Goal: Task Accomplishment & Management: Manage account settings

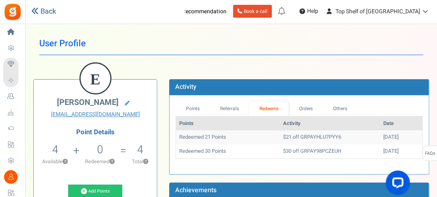
click at [42, 12] on link "Back" at bounding box center [43, 11] width 25 height 10
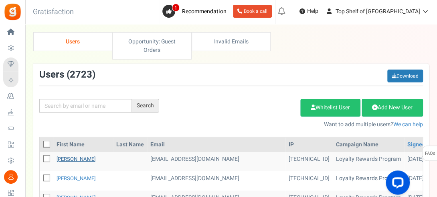
click at [67, 159] on link "[PERSON_NAME]" at bounding box center [76, 159] width 39 height 8
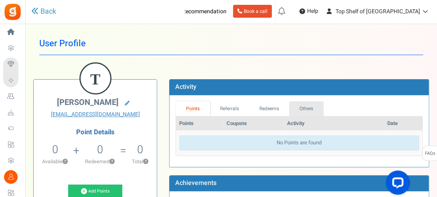
click at [302, 107] on link "Others" at bounding box center [306, 108] width 34 height 15
click at [36, 7] on icon at bounding box center [34, 10] width 7 height 7
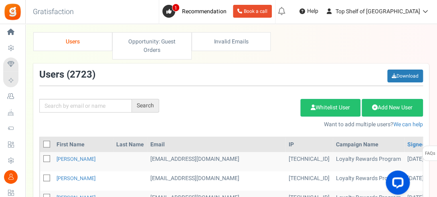
click at [45, 156] on icon at bounding box center [47, 158] width 5 height 5
click at [41, 156] on input "checkbox" at bounding box center [37, 158] width 5 height 5
checkbox input "true"
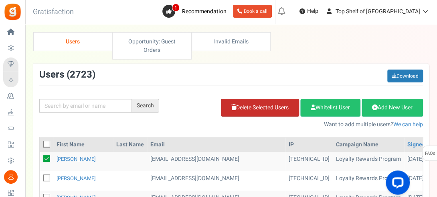
click at [270, 102] on link "Delete Selected Users" at bounding box center [260, 108] width 78 height 18
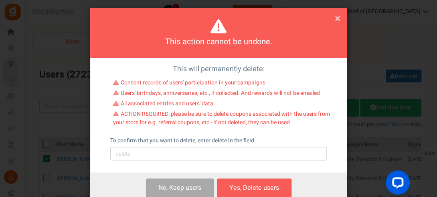
scroll to position [48, 0]
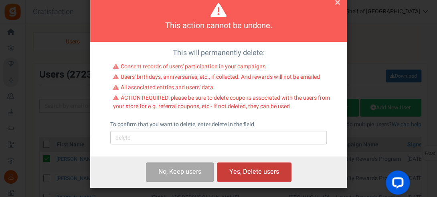
click at [259, 172] on button "Yes, Delete users" at bounding box center [254, 171] width 75 height 19
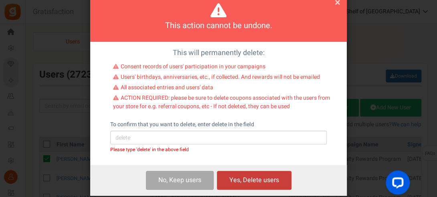
click at [249, 179] on button "Yes, Delete users" at bounding box center [254, 179] width 75 height 19
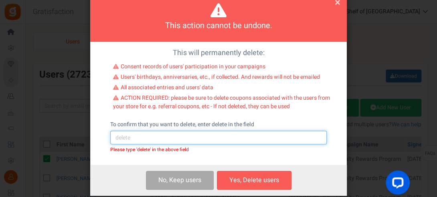
click at [146, 135] on input "text" at bounding box center [218, 137] width 217 height 14
click at [146, 135] on input "DELET" at bounding box center [218, 137] width 217 height 14
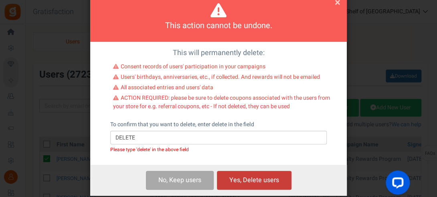
click at [251, 184] on button "Yes, Delete users" at bounding box center [254, 179] width 75 height 19
click at [252, 184] on button "Yes, Delete users" at bounding box center [254, 179] width 75 height 19
click at [253, 178] on button "Yes, Delete users" at bounding box center [254, 179] width 75 height 19
click at [249, 183] on button "Yes, Delete users" at bounding box center [254, 179] width 75 height 19
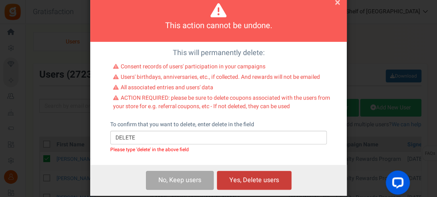
click at [249, 183] on button "Yes, Delete users" at bounding box center [254, 179] width 75 height 19
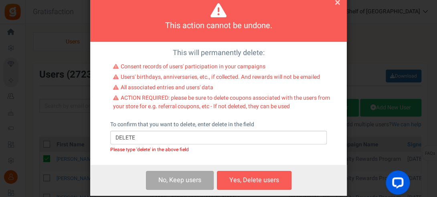
click at [157, 148] on div "Please type 'delete' in the above field" at bounding box center [218, 149] width 217 height 6
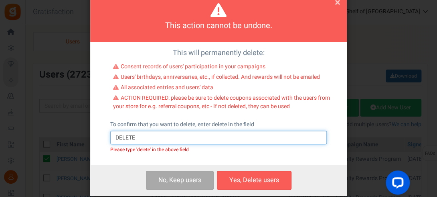
click at [143, 139] on input "DELETE" at bounding box center [218, 137] width 217 height 14
type input "D"
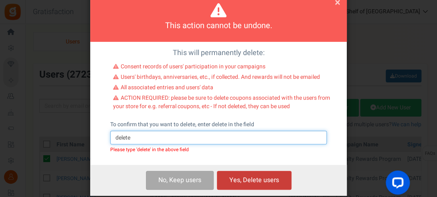
type input "delete"
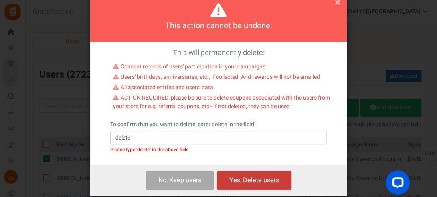
click at [249, 182] on button "Yes, Delete users" at bounding box center [254, 179] width 75 height 19
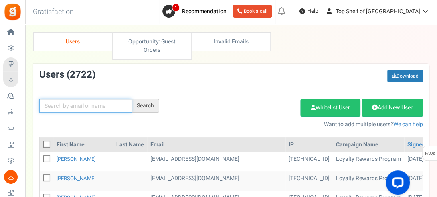
click at [93, 103] on input "text" at bounding box center [85, 106] width 93 height 14
type input "[PERSON_NAME]"
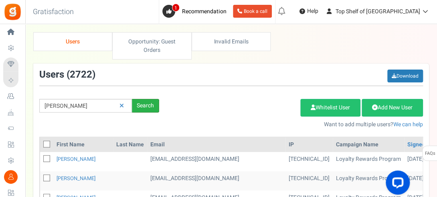
click at [151, 106] on div "Search" at bounding box center [145, 106] width 27 height 14
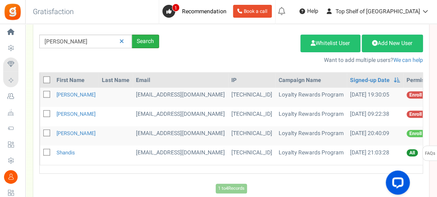
scroll to position [80, 0]
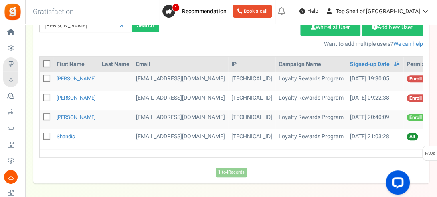
click at [45, 135] on icon at bounding box center [47, 136] width 5 height 5
click at [41, 135] on input "checkbox" at bounding box center [37, 136] width 5 height 5
checkbox input "true"
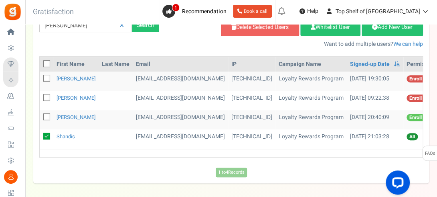
click at [47, 118] on icon at bounding box center [47, 116] width 5 height 5
click at [41, 118] on input "checkbox" at bounding box center [37, 117] width 5 height 5
checkbox input "true"
click at [46, 97] on icon at bounding box center [47, 97] width 5 height 5
click at [41, 97] on input "checkbox" at bounding box center [37, 97] width 5 height 5
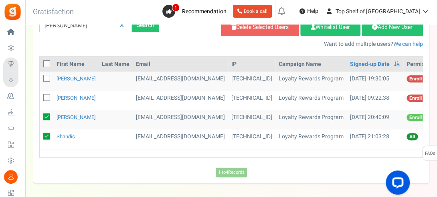
checkbox input "true"
click at [47, 76] on icon at bounding box center [47, 78] width 5 height 5
click at [41, 76] on input "checkbox" at bounding box center [37, 78] width 5 height 5
checkbox input "true"
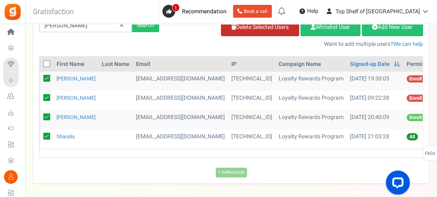
click at [229, 32] on link "Delete Selected Users" at bounding box center [260, 27] width 78 height 18
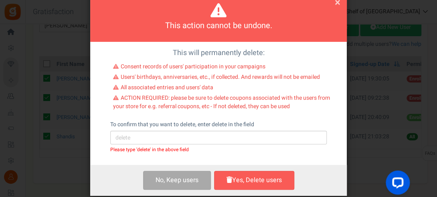
click at [263, 30] on div "This action cannot be undone. × Close" at bounding box center [218, 17] width 257 height 50
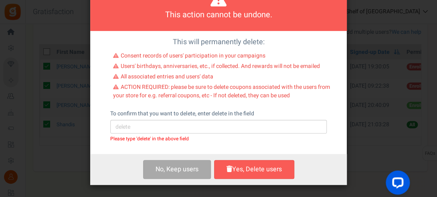
scroll to position [112, 0]
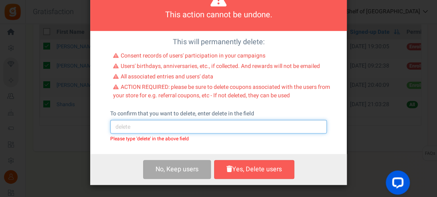
click at [158, 124] on input "text" at bounding box center [218, 127] width 217 height 14
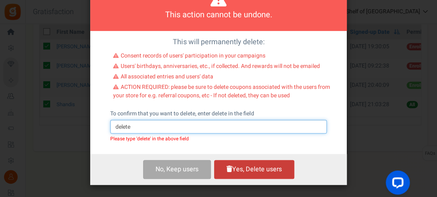
type input "delete"
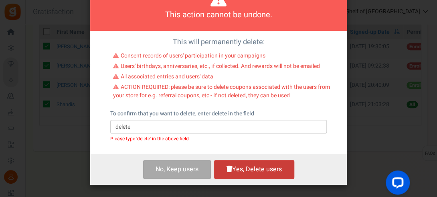
click at [245, 172] on button "Yes, Delete users" at bounding box center [254, 169] width 80 height 19
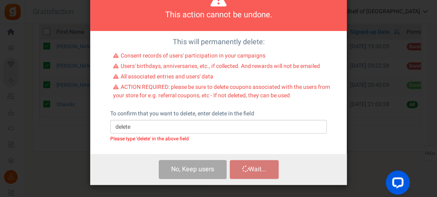
scroll to position [39, 0]
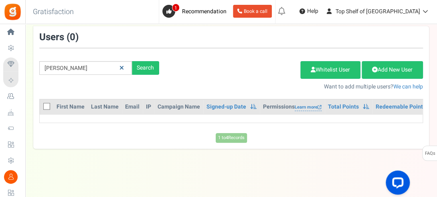
click at [123, 67] on icon at bounding box center [122, 68] width 4 height 6
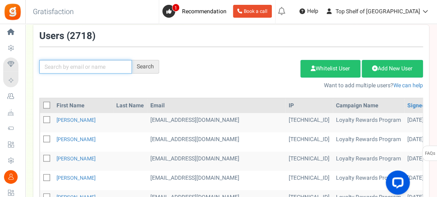
click at [86, 63] on input "text" at bounding box center [85, 67] width 93 height 14
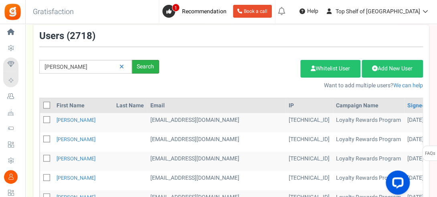
click at [153, 70] on div "Search" at bounding box center [145, 67] width 27 height 14
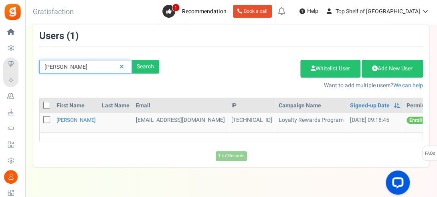
click at [50, 66] on input "[PERSON_NAME]" at bounding box center [85, 67] width 93 height 14
type input "[PERSON_NAME]"
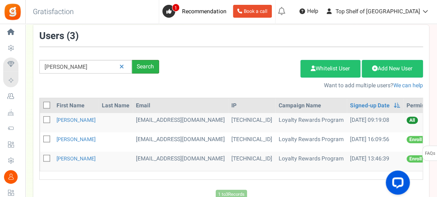
click at [148, 64] on div "Search" at bounding box center [145, 67] width 27 height 14
click at [46, 158] on icon at bounding box center [47, 158] width 5 height 5
click at [41, 158] on input "checkbox" at bounding box center [37, 158] width 5 height 5
checkbox input "true"
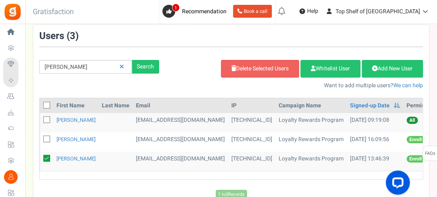
click at [46, 139] on icon at bounding box center [47, 139] width 5 height 5
click at [41, 139] on input "checkbox" at bounding box center [37, 139] width 5 height 5
checkbox input "true"
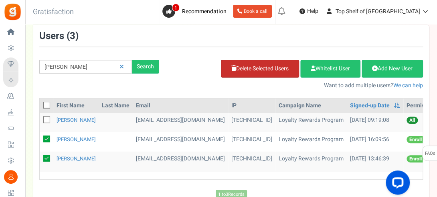
click at [246, 68] on link "Delete Selected Users" at bounding box center [260, 69] width 78 height 18
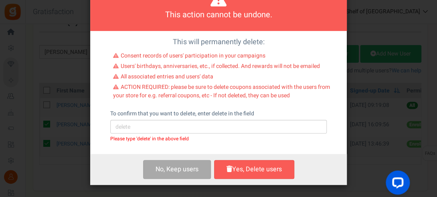
scroll to position [55, 0]
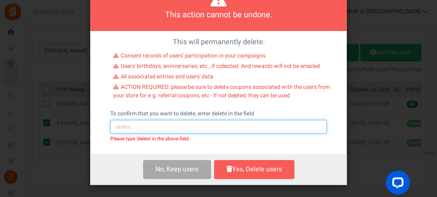
click at [161, 132] on input "text" at bounding box center [218, 127] width 217 height 14
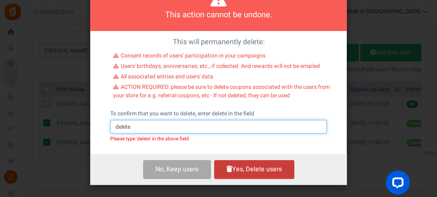
type input "delete"
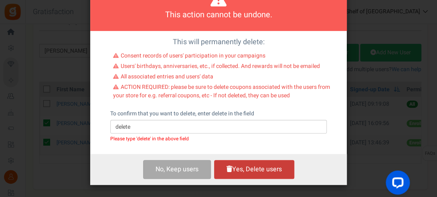
click at [250, 172] on button "Yes, Delete users" at bounding box center [254, 169] width 80 height 19
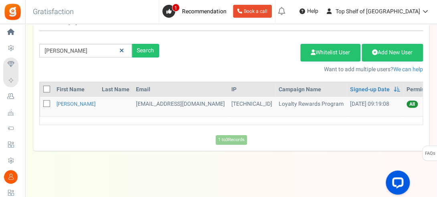
click at [121, 51] on icon at bounding box center [122, 51] width 4 height 6
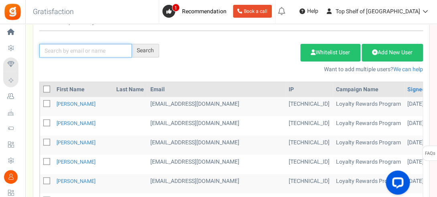
click at [66, 53] on input "text" at bounding box center [85, 51] width 93 height 14
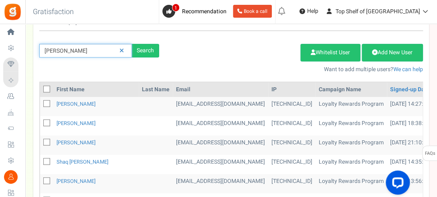
click at [75, 51] on input "[PERSON_NAME]" at bounding box center [85, 51] width 93 height 14
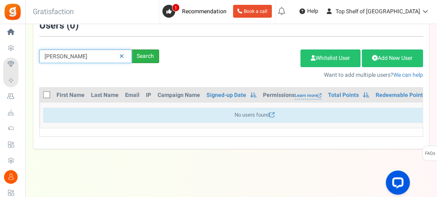
scroll to position [50, 0]
type input "[PERSON_NAME]"
click at [140, 55] on div "Search" at bounding box center [145, 56] width 27 height 14
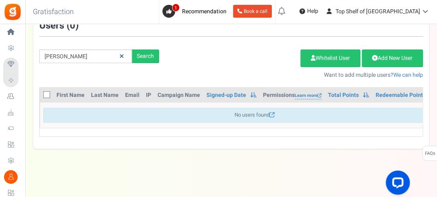
click at [123, 54] on icon at bounding box center [122, 56] width 4 height 6
